Goal: Task Accomplishment & Management: Manage account settings

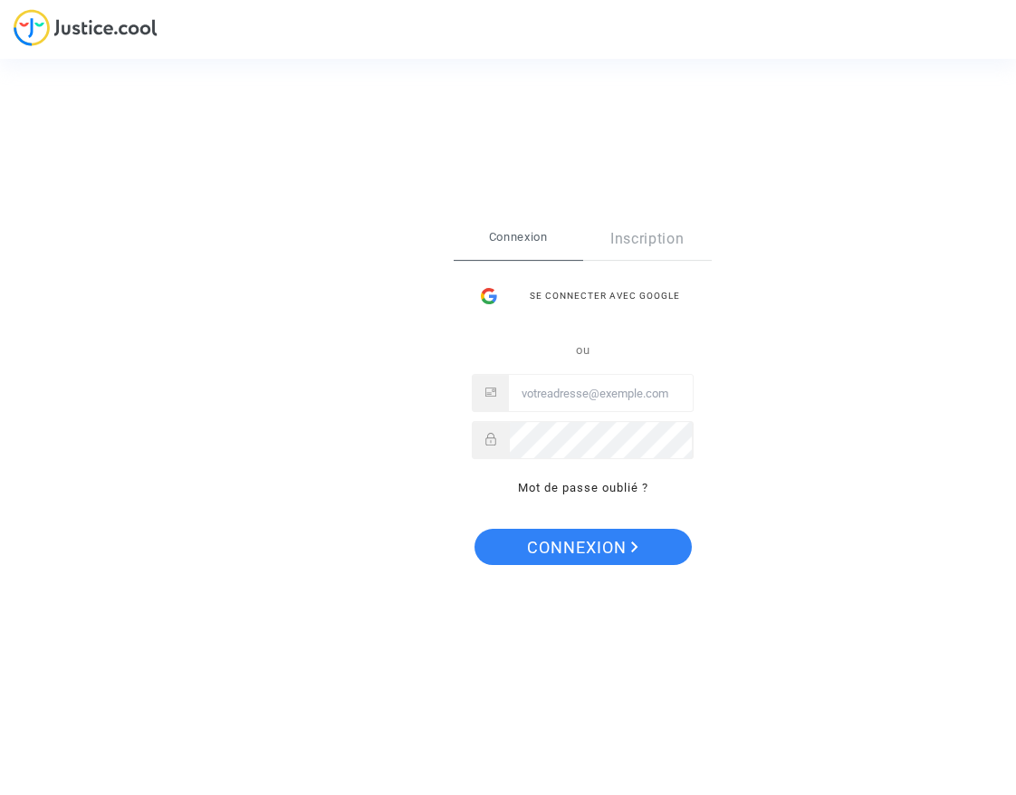
click at [560, 399] on input "Email" at bounding box center [601, 394] width 184 height 36
type input "[PERSON_NAME][EMAIL_ADDRESS][DOMAIN_NAME]"
click at [585, 294] on div "Se connecter avec Google" at bounding box center [583, 296] width 222 height 36
